Goal: Transaction & Acquisition: Purchase product/service

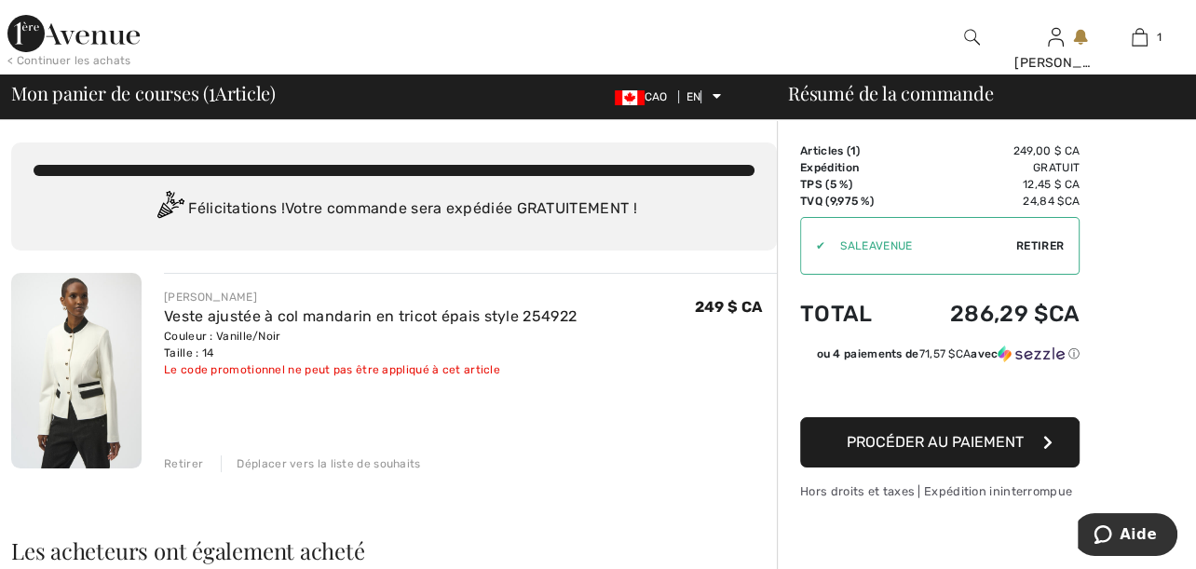
click at [1046, 242] on font "Retirer" at bounding box center [1039, 245] width 47 height 13
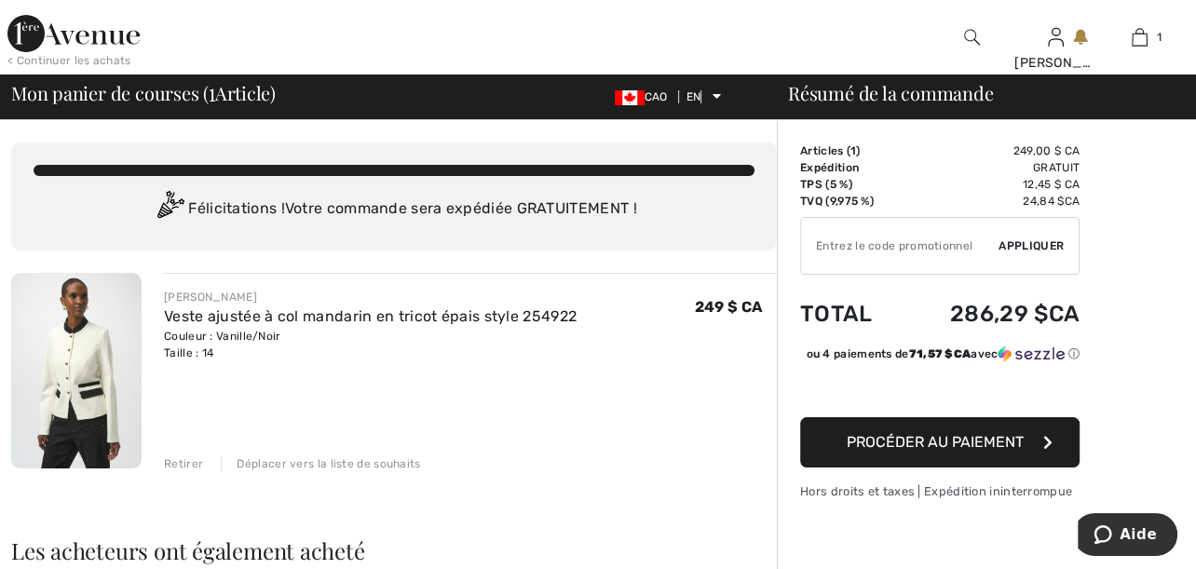
drag, startPoint x: 975, startPoint y: 31, endPoint x: 920, endPoint y: 46, distance: 56.9
click at [89, 328] on img at bounding box center [76, 371] width 130 height 196
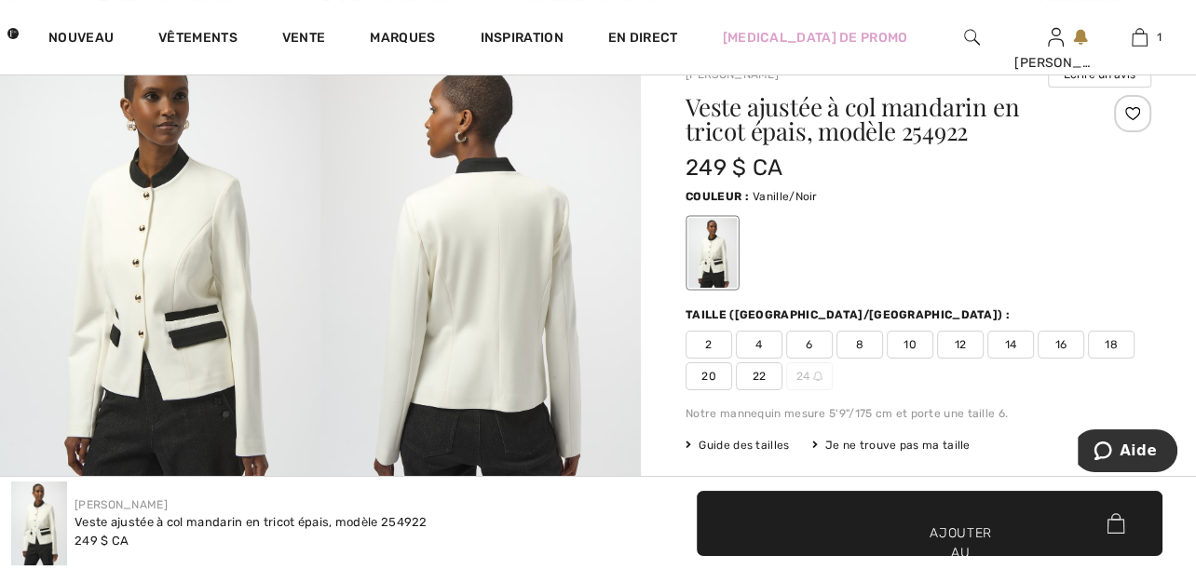
scroll to position [279, 0]
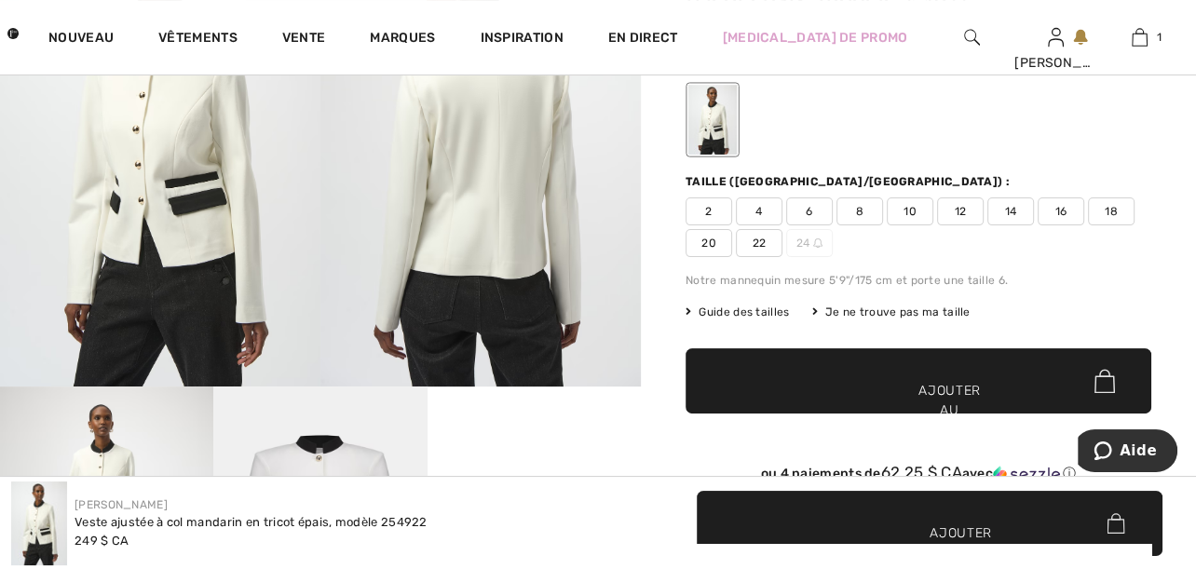
click at [760, 308] on font "Guide des tailles" at bounding box center [743, 311] width 90 height 13
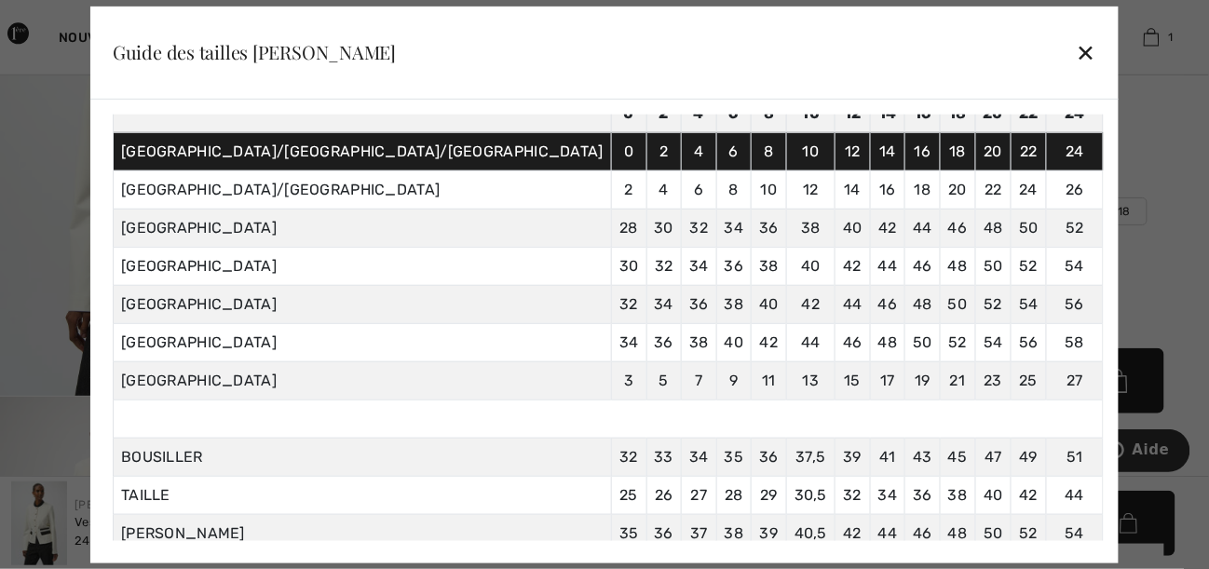
scroll to position [158, 0]
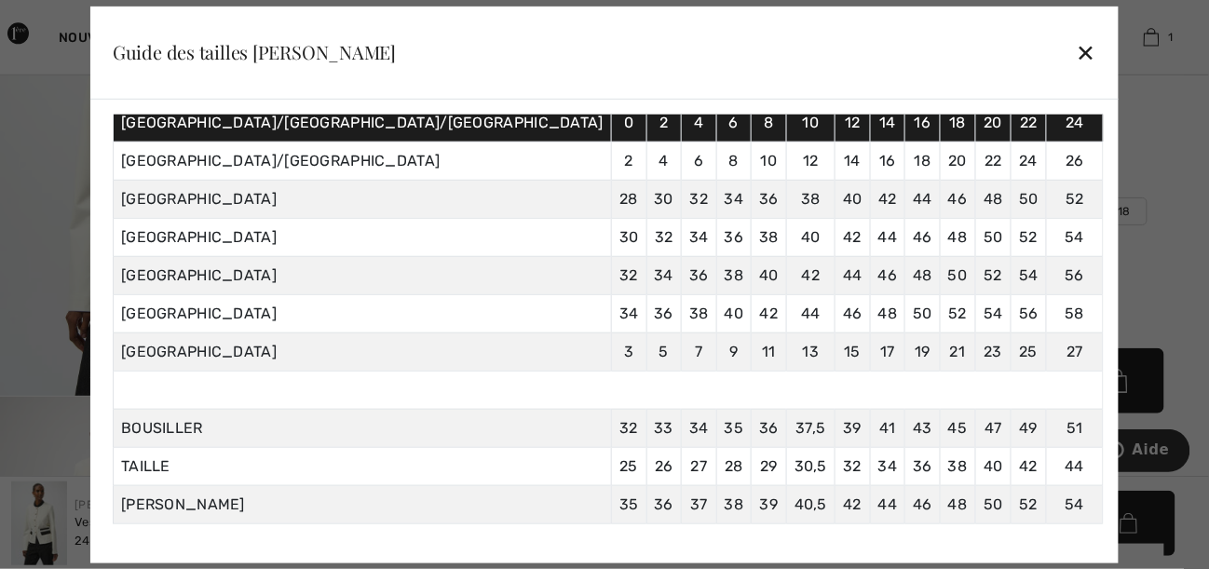
click at [1077, 54] on font "✕" at bounding box center [1087, 53] width 20 height 27
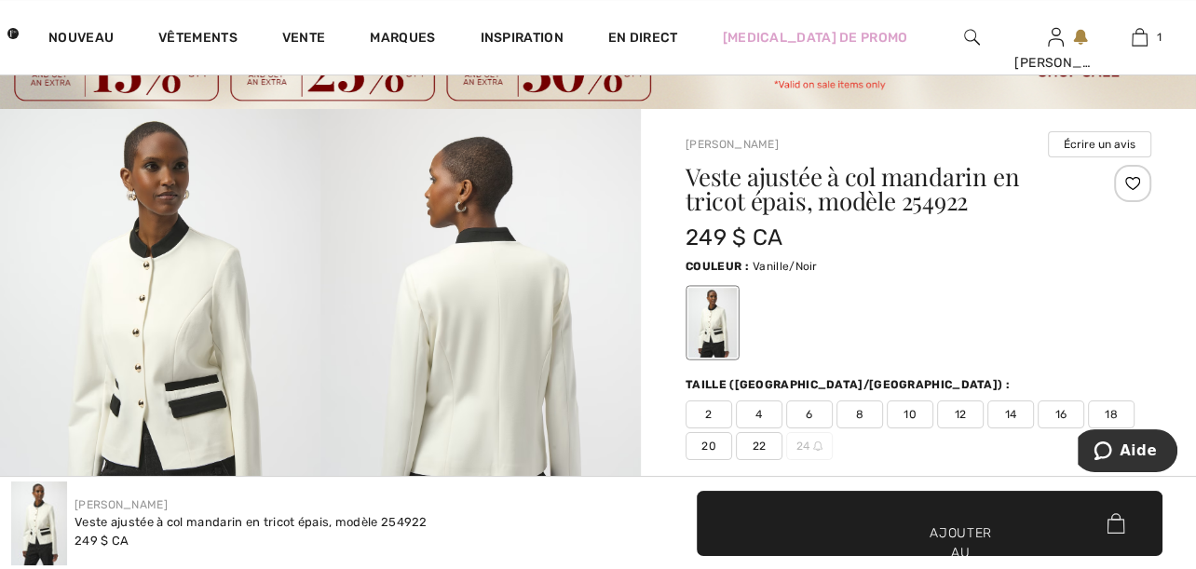
scroll to position [186, 0]
